Goal: Navigation & Orientation: Find specific page/section

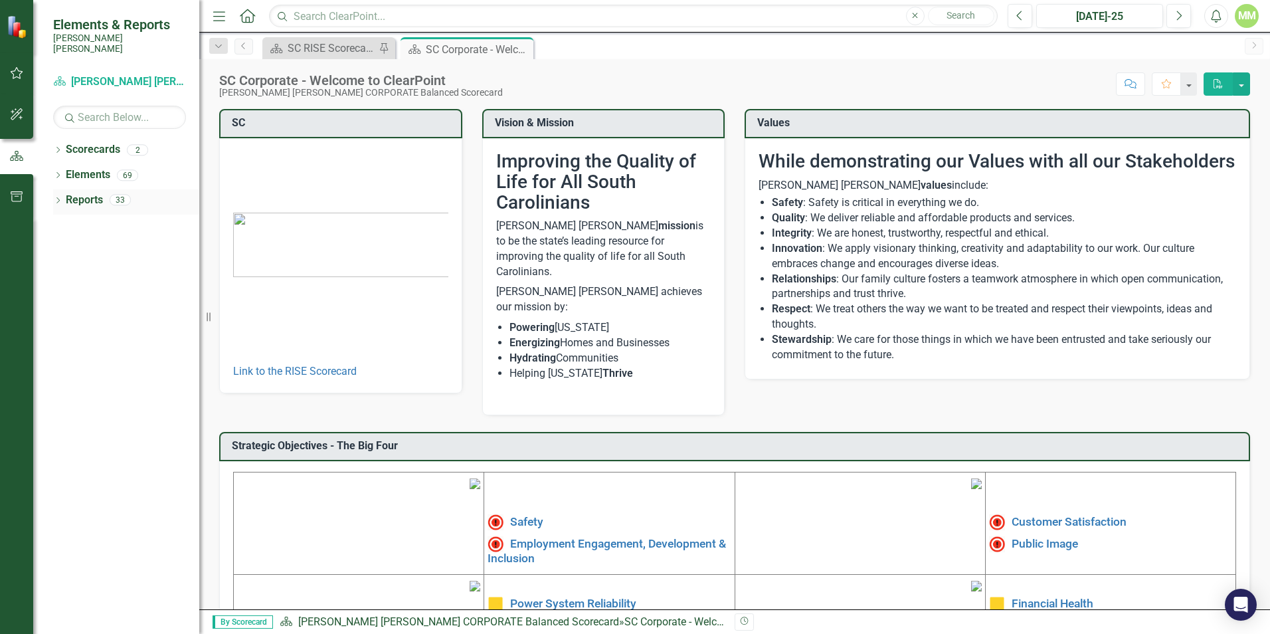
click at [58, 197] on icon at bounding box center [57, 200] width 3 height 6
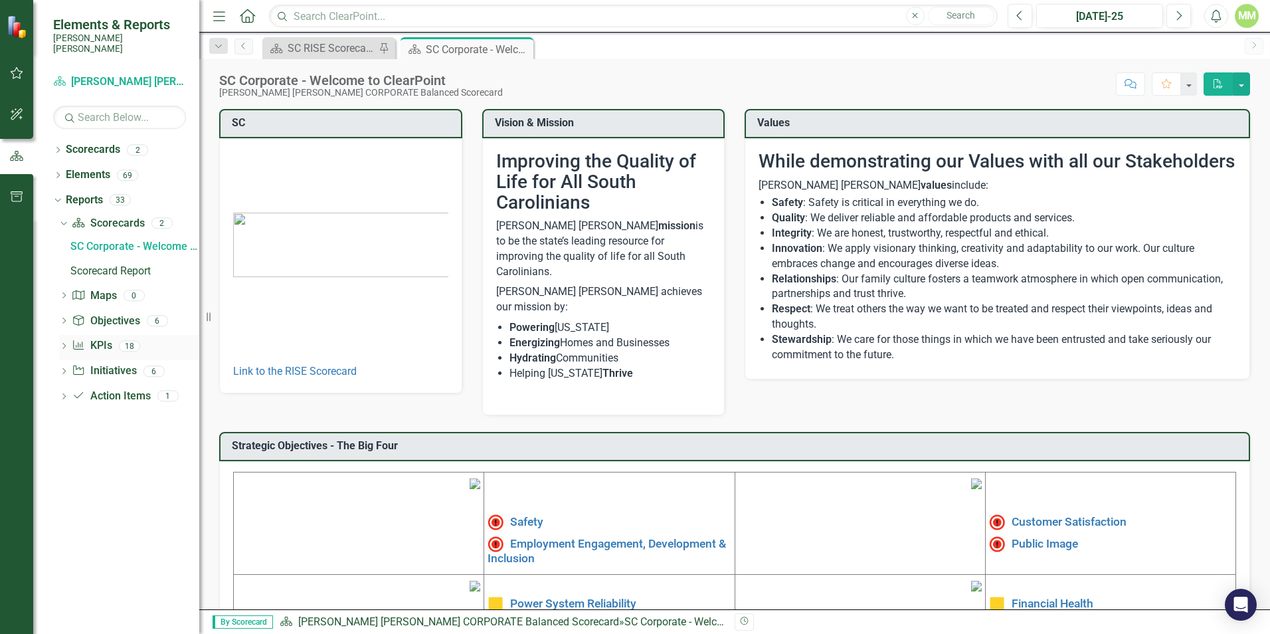
click at [64, 343] on icon "Dropdown" at bounding box center [63, 346] width 9 height 7
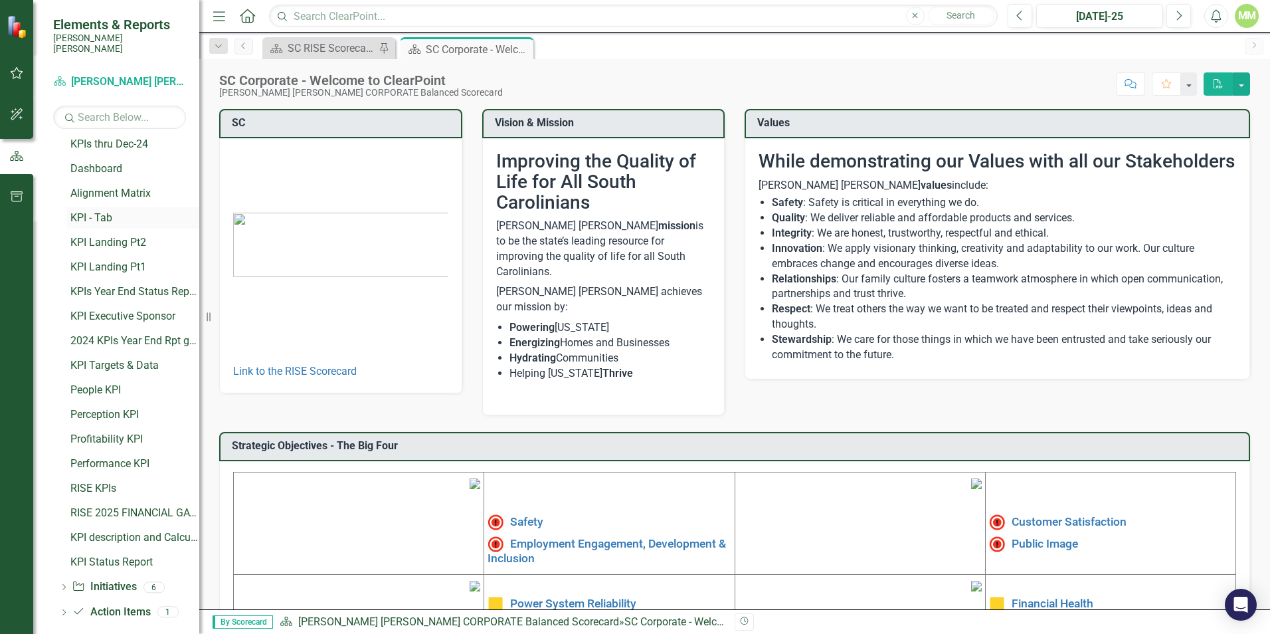
scroll to position [179, 0]
click at [100, 382] on div "People KPI" at bounding box center [134, 388] width 129 height 12
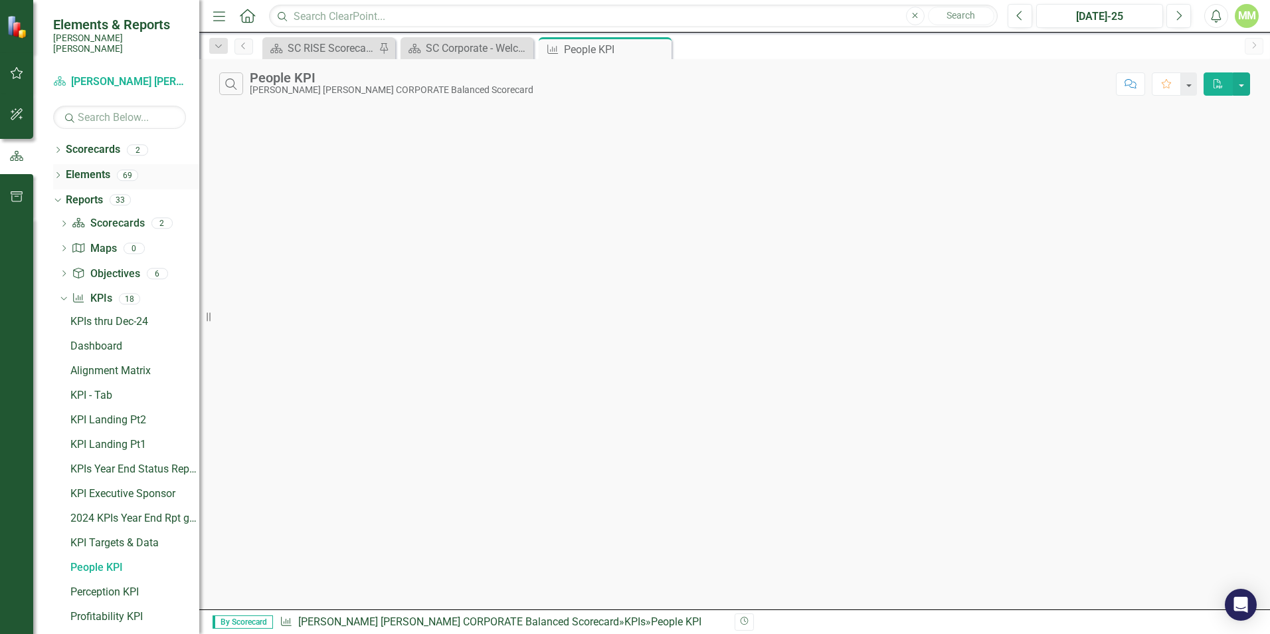
click at [60, 173] on icon "Dropdown" at bounding box center [57, 176] width 9 height 7
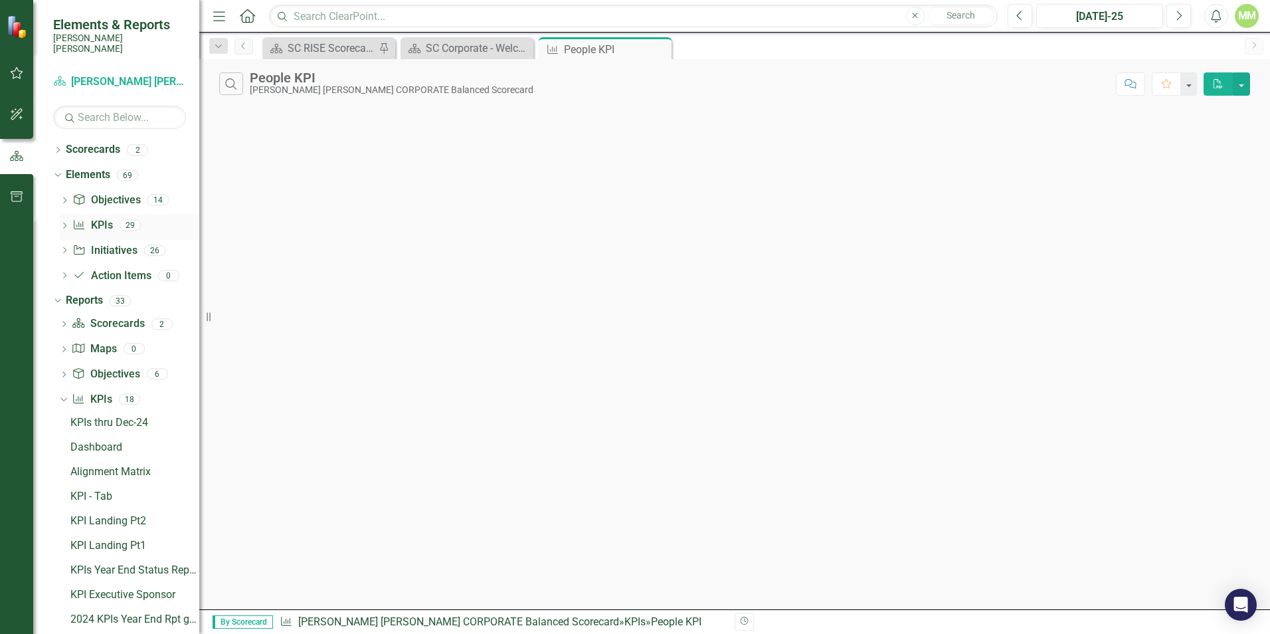
click at [64, 223] on icon "Dropdown" at bounding box center [64, 226] width 9 height 7
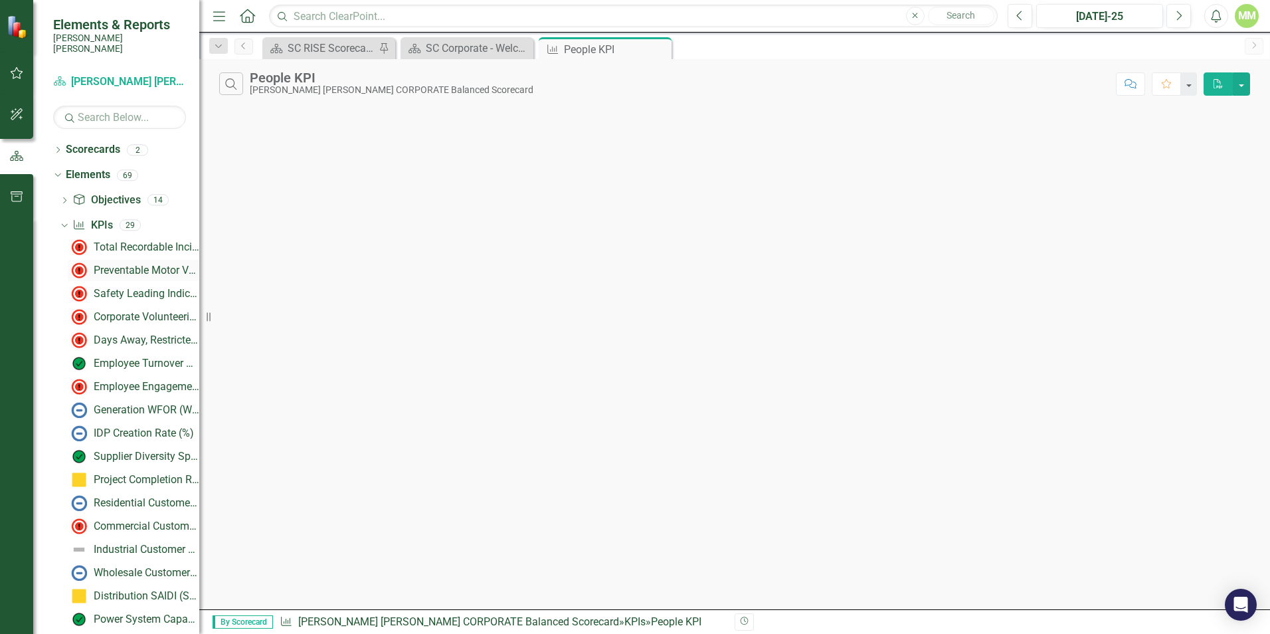
click at [151, 264] on div "Preventable Motor Vehicle Accident (PMVA) Rate*" at bounding box center [147, 270] width 106 height 12
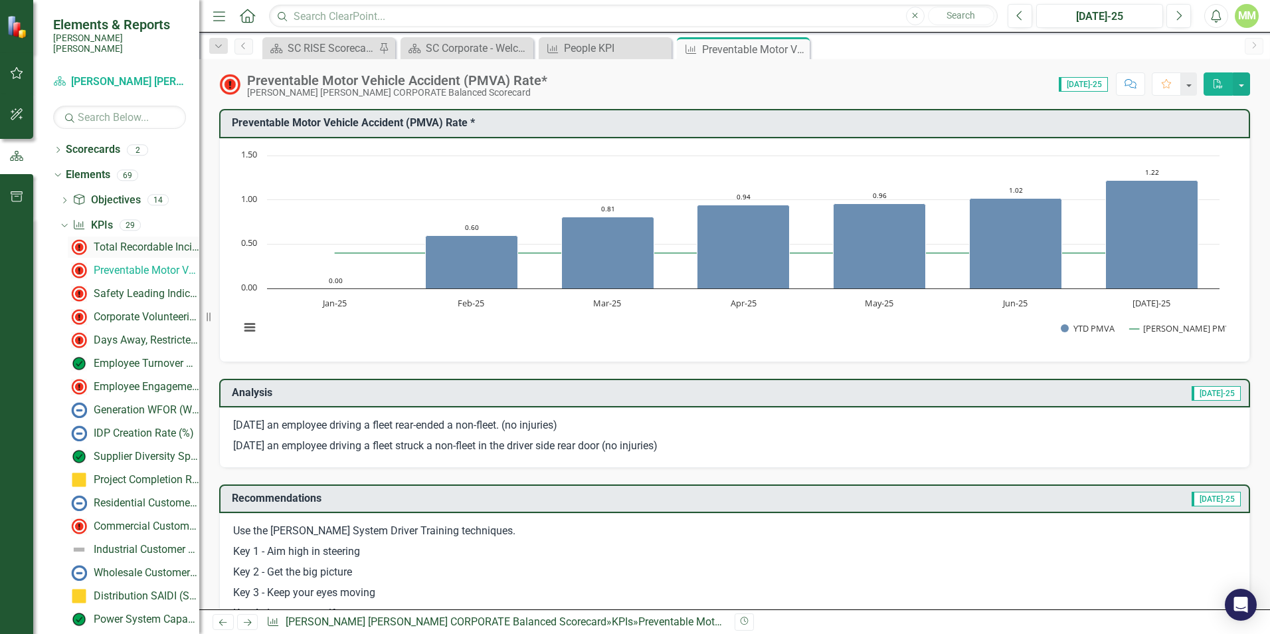
click at [138, 241] on div "Total Recordable Incident Rate (TRIR)" at bounding box center [147, 247] width 106 height 12
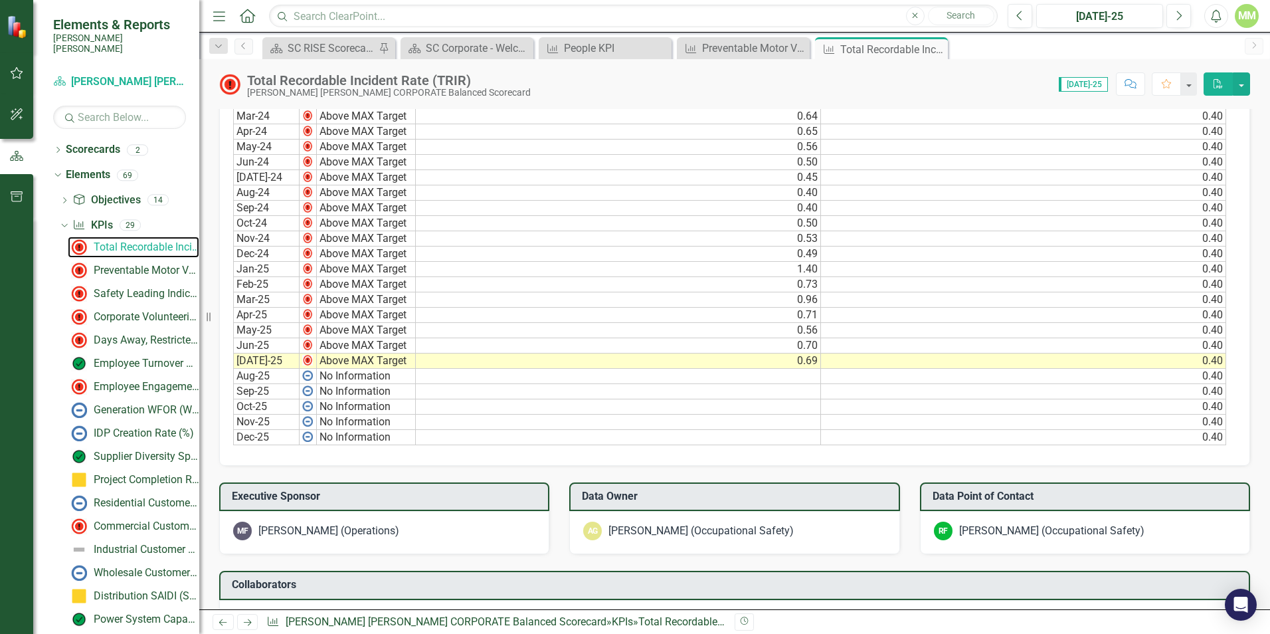
scroll to position [1180, 0]
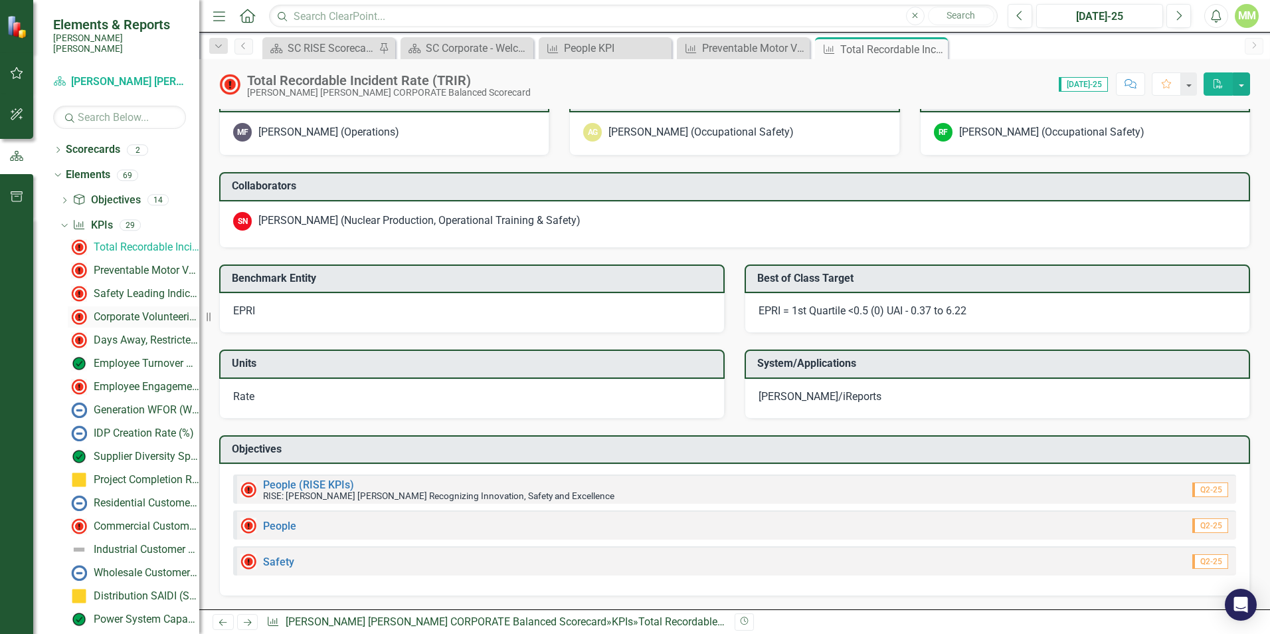
click at [126, 311] on div "Corporate Volunteerism Rate" at bounding box center [147, 317] width 106 height 12
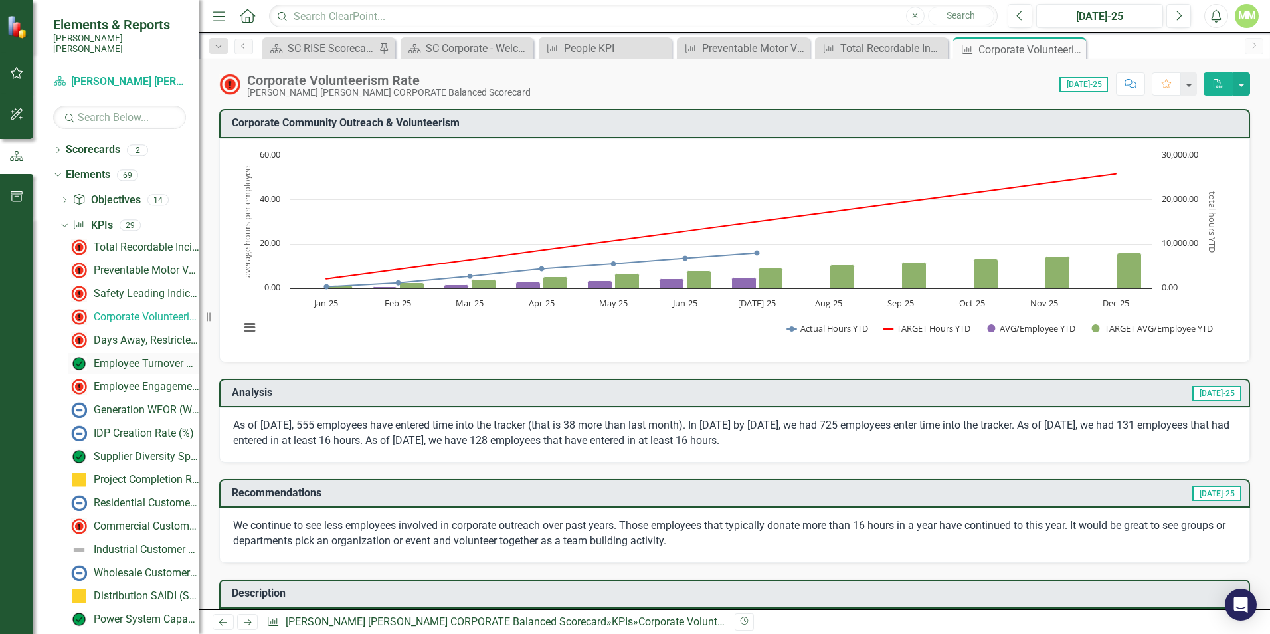
click at [140, 357] on div "Employee Turnover Rate​" at bounding box center [147, 363] width 106 height 12
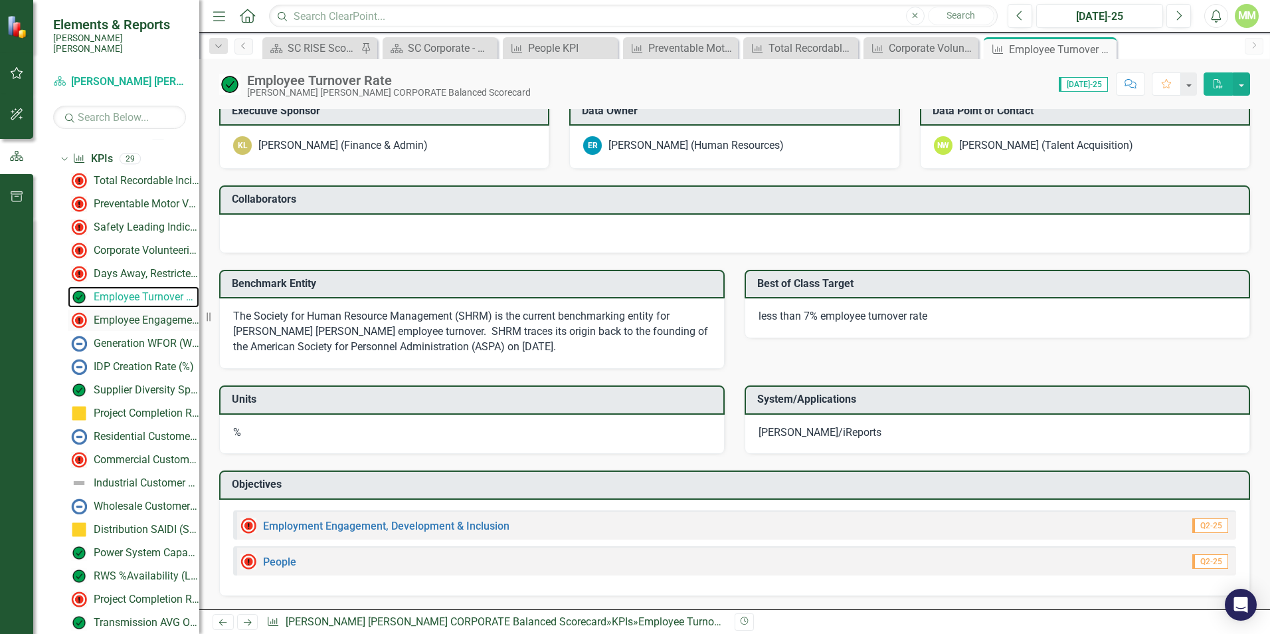
scroll to position [133, 0]
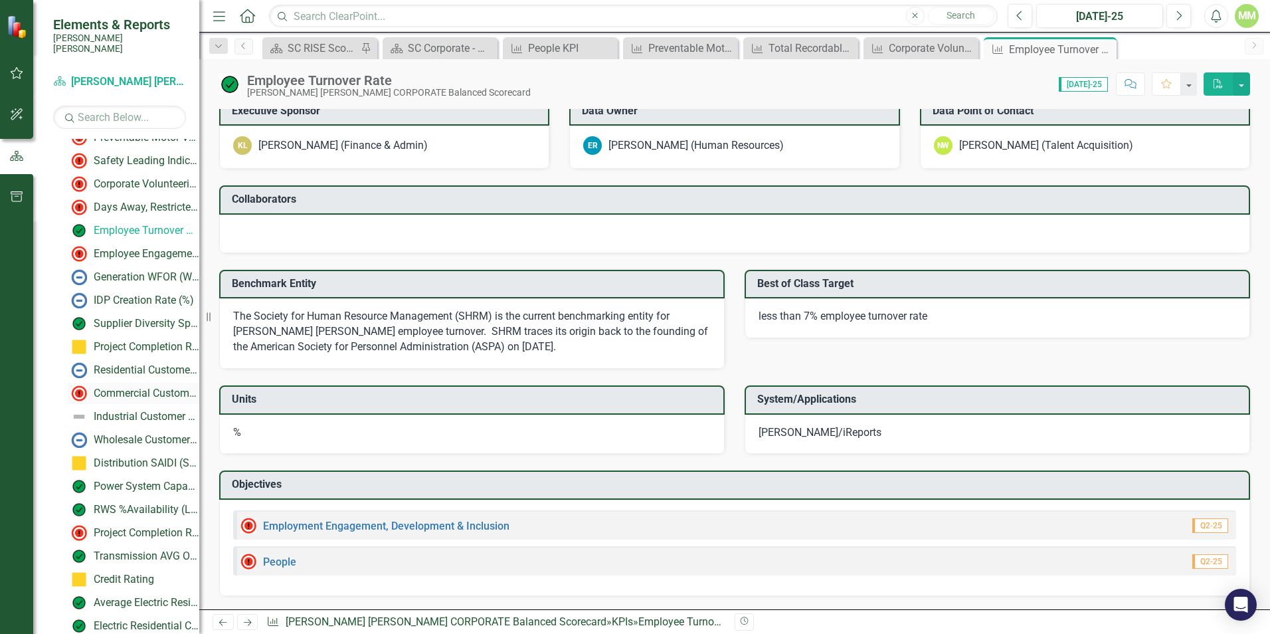
click at [147, 387] on div "Commercial Customer Survey % Satisfaction​" at bounding box center [147, 393] width 106 height 12
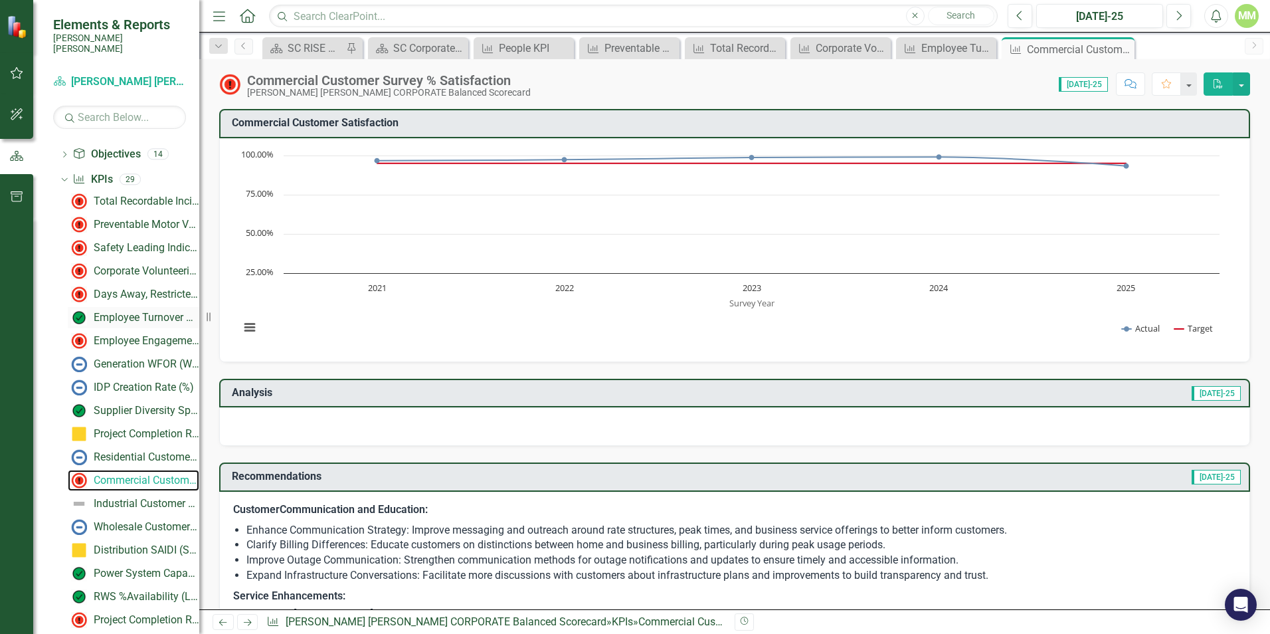
scroll to position [66, 0]
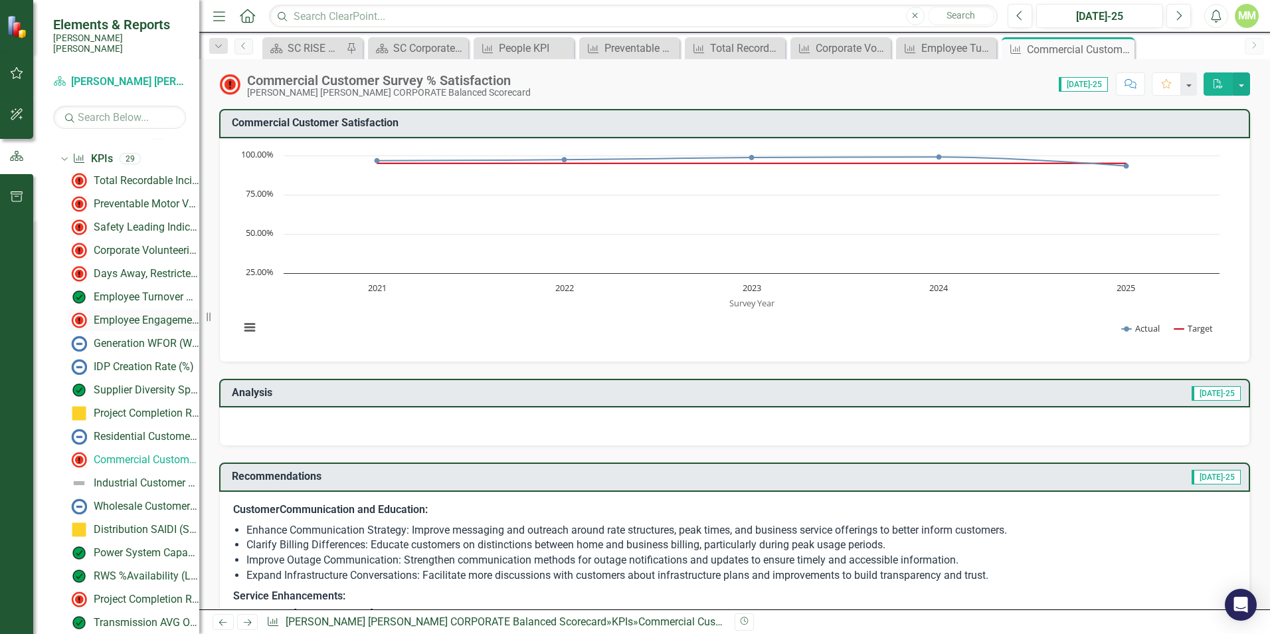
click at [126, 315] on div "Employee Engagement - %Employee Participation in Gallup Survey​" at bounding box center [147, 320] width 106 height 12
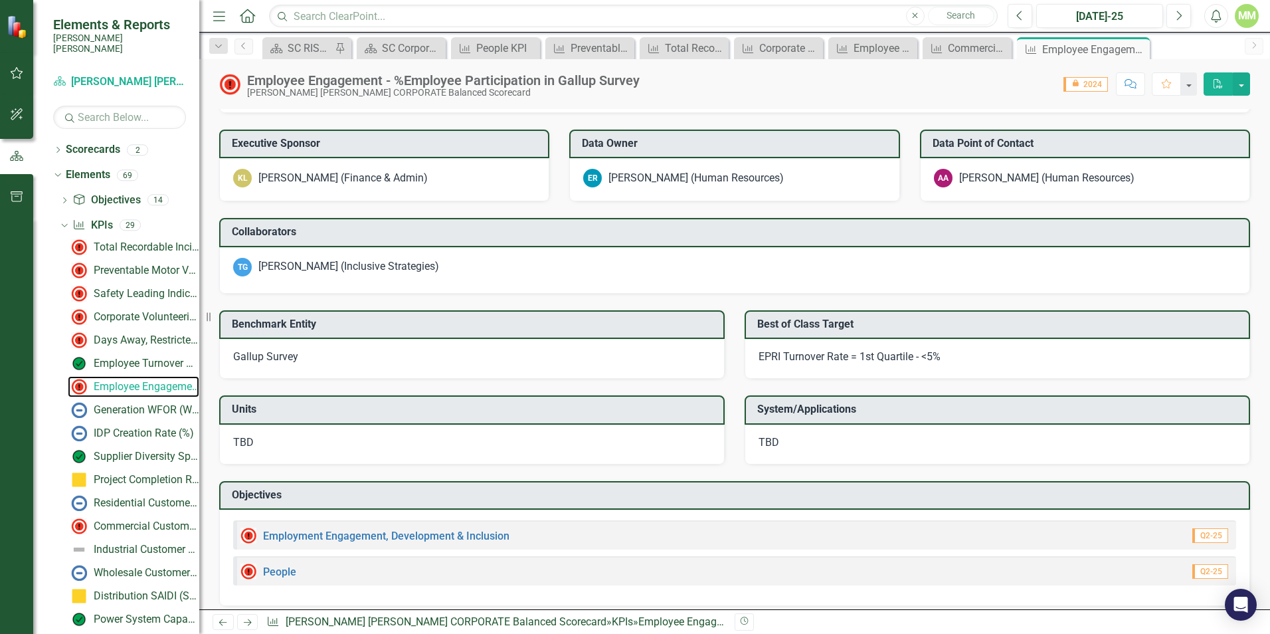
scroll to position [892, 0]
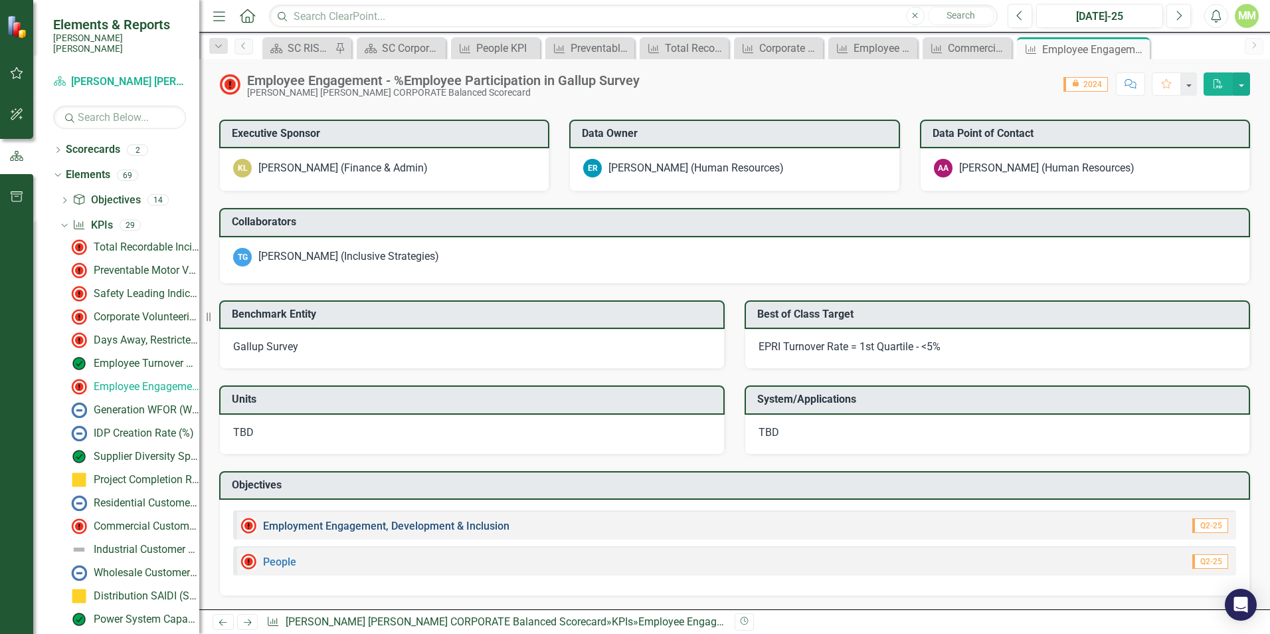
click at [294, 524] on link "Employment Engagement, Development & Inclusion" at bounding box center [386, 525] width 246 height 13
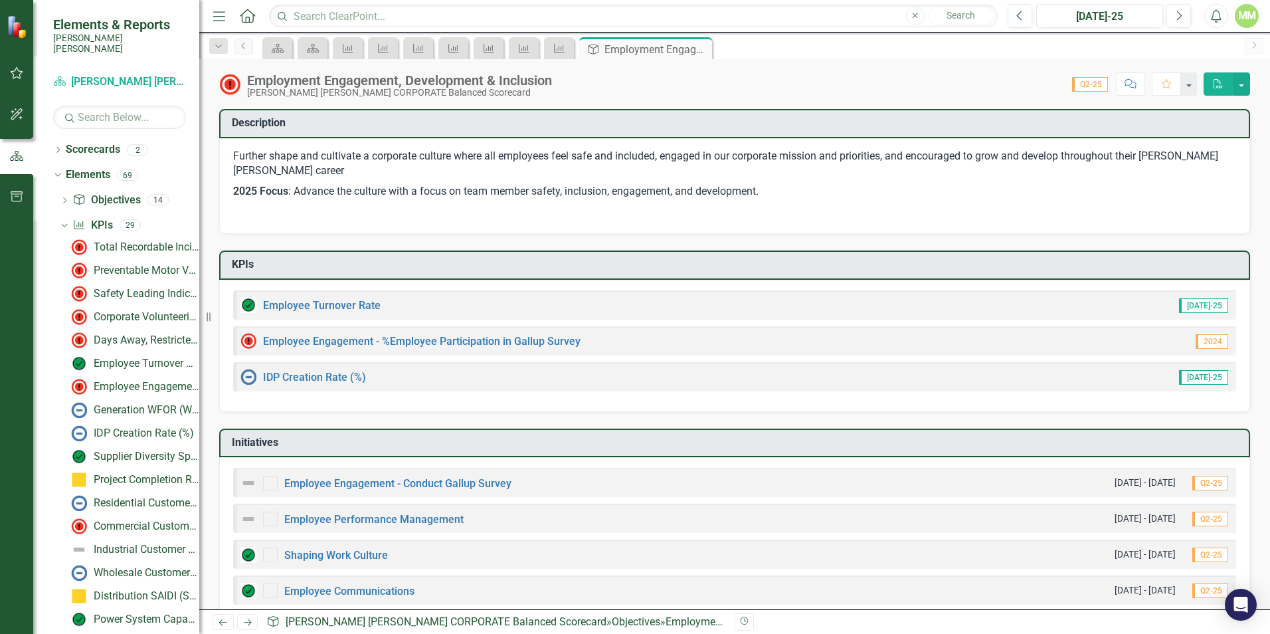
scroll to position [281, 0]
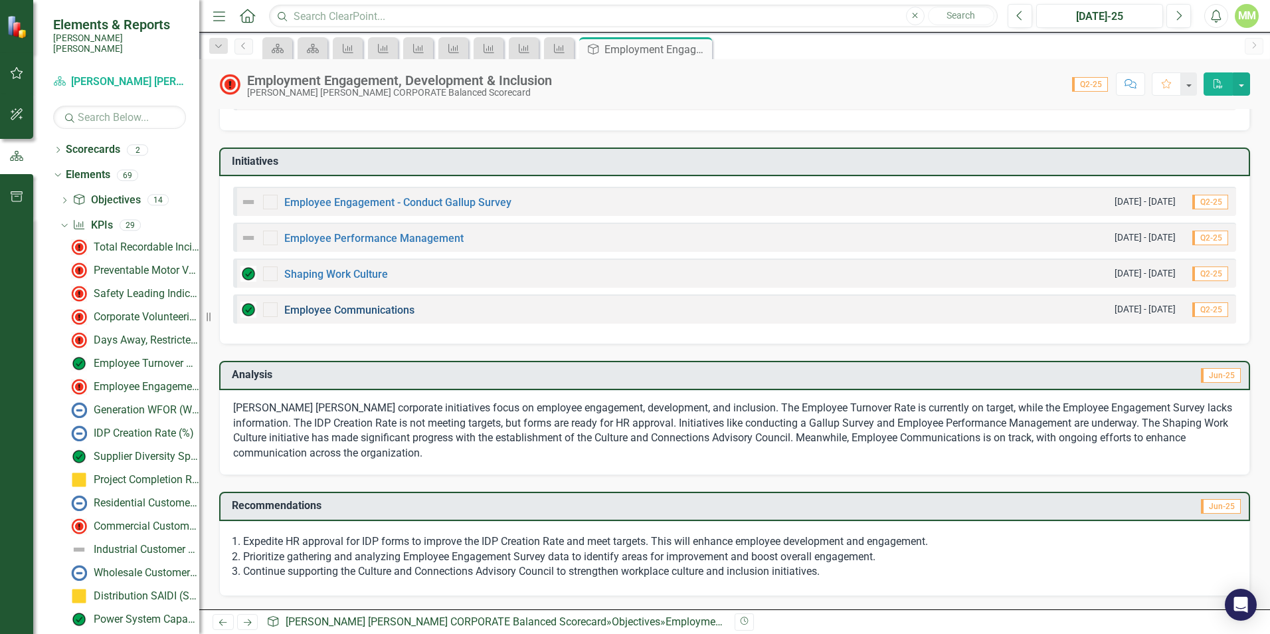
click at [335, 312] on link "Employee Communications" at bounding box center [349, 310] width 130 height 13
